Goal: Check status: Check status

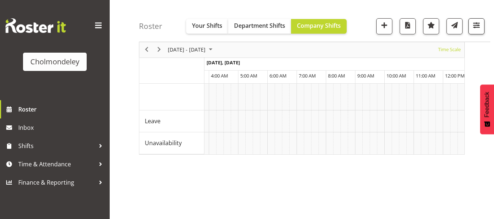
scroll to position [73, 0]
click at [483, 22] on button "button" at bounding box center [477, 26] width 16 height 16
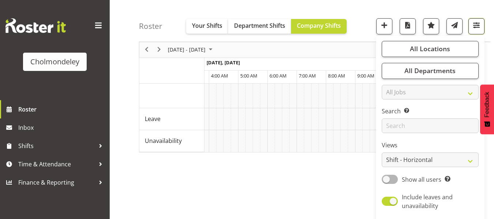
click at [478, 29] on span "button" at bounding box center [477, 25] width 10 height 10
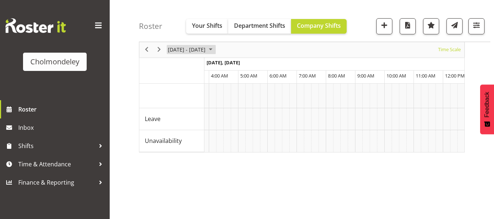
click at [189, 51] on span "[DATE] - [DATE]" at bounding box center [186, 49] width 39 height 9
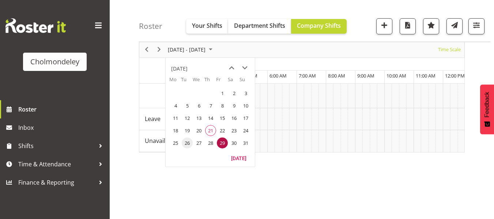
click at [189, 142] on span "26" at bounding box center [187, 143] width 11 height 11
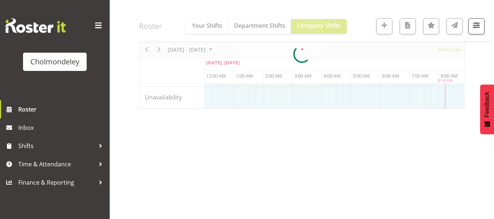
scroll to position [95, 0]
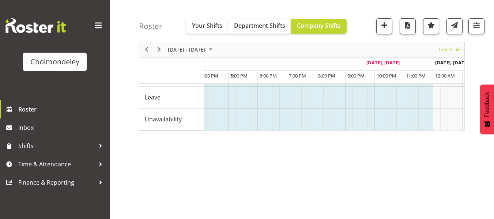
scroll to position [0, 736]
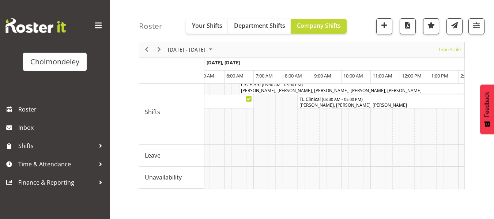
scroll to position [0, 1569]
